Goal: Transaction & Acquisition: Purchase product/service

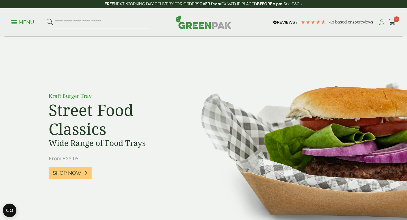
click at [384, 21] on icon at bounding box center [381, 23] width 7 height 6
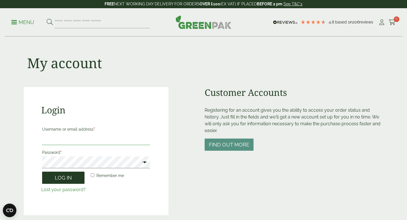
type input "**********"
click at [74, 179] on button "Log in" at bounding box center [63, 178] width 42 height 12
click at [83, 177] on button "Log in" at bounding box center [63, 178] width 42 height 12
click at [146, 163] on span at bounding box center [143, 163] width 7 height 7
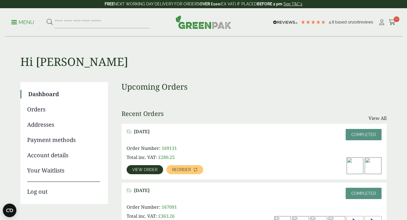
click at [151, 168] on span "View order" at bounding box center [144, 170] width 25 height 4
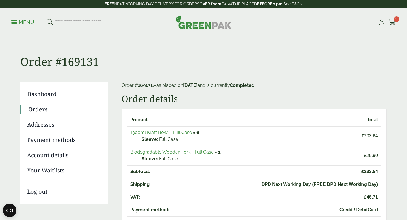
click at [94, 22] on input "search" at bounding box center [102, 22] width 95 height 12
type input "******"
click at [47, 19] on button at bounding box center [50, 22] width 6 height 7
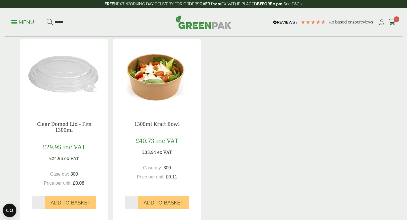
scroll to position [97, 0]
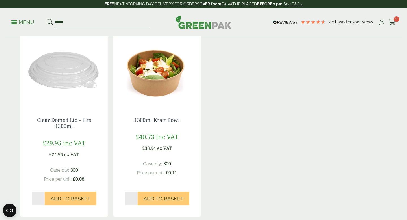
click at [131, 202] on input "*" at bounding box center [131, 199] width 13 height 14
type input "*"
click at [156, 201] on span "Add to Basket" at bounding box center [164, 199] width 40 height 6
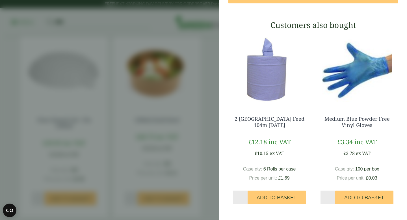
scroll to position [156, 0]
click at [331, 196] on input "*" at bounding box center [328, 198] width 15 height 14
click at [332, 195] on input "*" at bounding box center [328, 198] width 15 height 14
type input "*"
click at [332, 195] on input "*" at bounding box center [328, 198] width 15 height 14
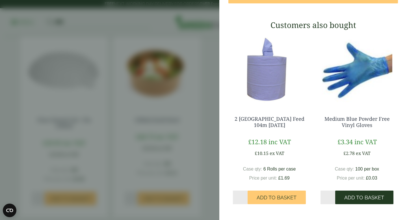
click at [352, 199] on span "Add to Basket" at bounding box center [364, 198] width 40 height 6
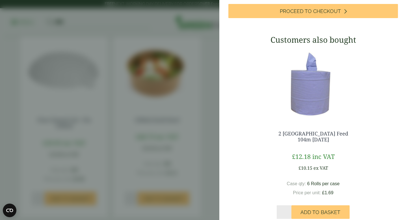
click at [168, 134] on aside "Medium Blue Powder Free Vinyl Gloves (GP4130015J) - Added to basket 1300ml Kraf…" at bounding box center [203, 110] width 407 height 220
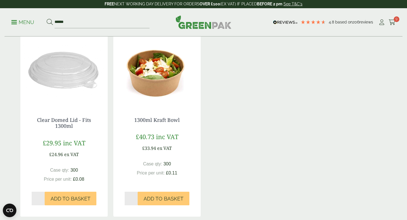
scroll to position [47, 0]
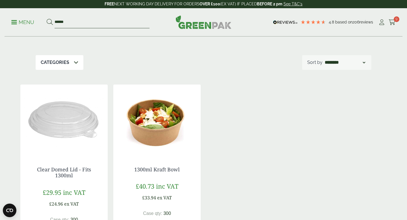
drag, startPoint x: 69, startPoint y: 22, endPoint x: 44, endPoint y: 17, distance: 25.1
click at [44, 17] on ul "Menu ******" at bounding box center [80, 22] width 138 height 12
type input "**********"
click at [47, 19] on button at bounding box center [50, 22] width 6 height 7
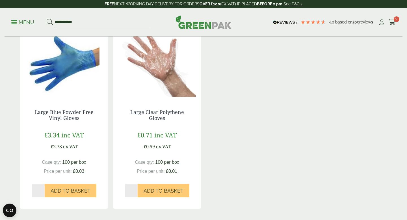
scroll to position [110, 0]
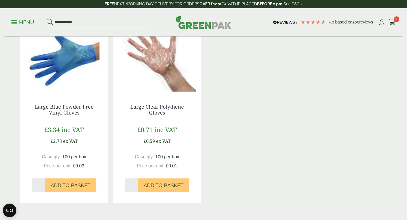
type input "*"
click at [42, 182] on input "*" at bounding box center [38, 185] width 13 height 14
click at [57, 182] on button "Add to Basket" at bounding box center [71, 185] width 52 height 14
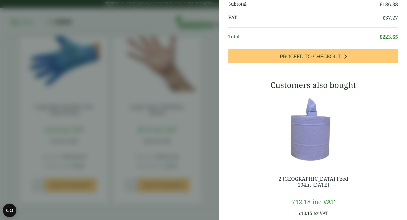
scroll to position [145, 0]
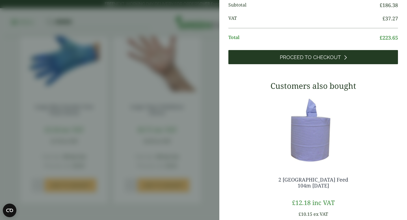
click at [311, 61] on span "Proceed to Checkout" at bounding box center [310, 57] width 61 height 6
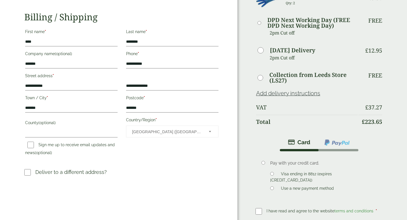
scroll to position [107, 0]
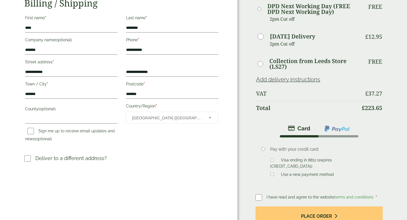
click at [301, 78] on link "Add delivery instructions" at bounding box center [288, 79] width 64 height 7
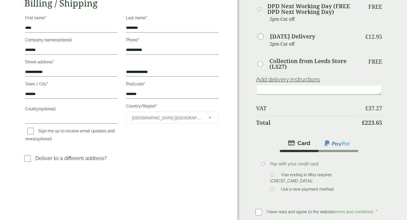
click at [285, 89] on textarea at bounding box center [319, 90] width 124 height 9
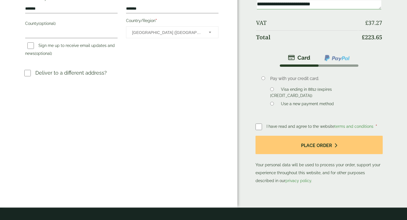
scroll to position [294, 0]
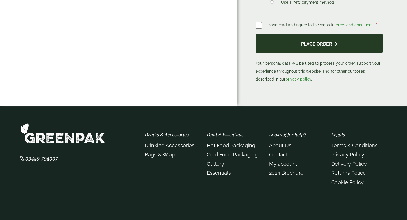
type textarea "**********"
click at [319, 34] on button "Place order" at bounding box center [319, 43] width 127 height 18
